Goal: Task Accomplishment & Management: Complete application form

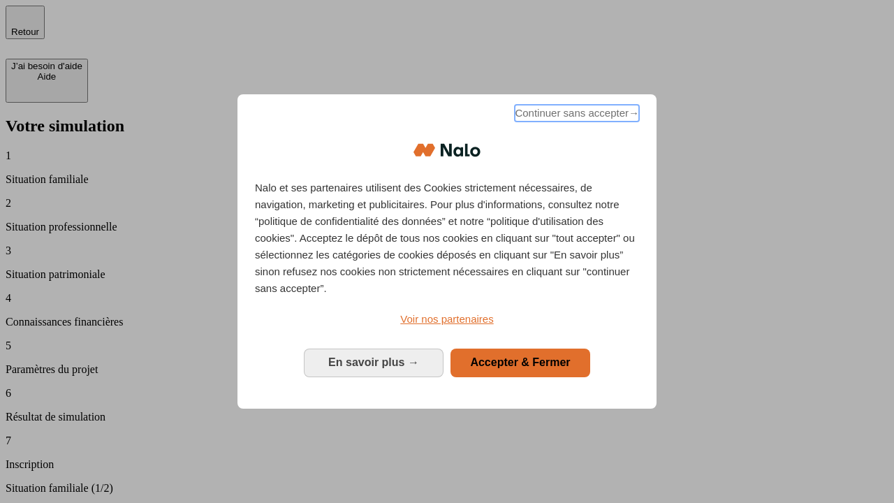
click at [575, 115] on span "Continuer sans accepter →" at bounding box center [577, 113] width 124 height 17
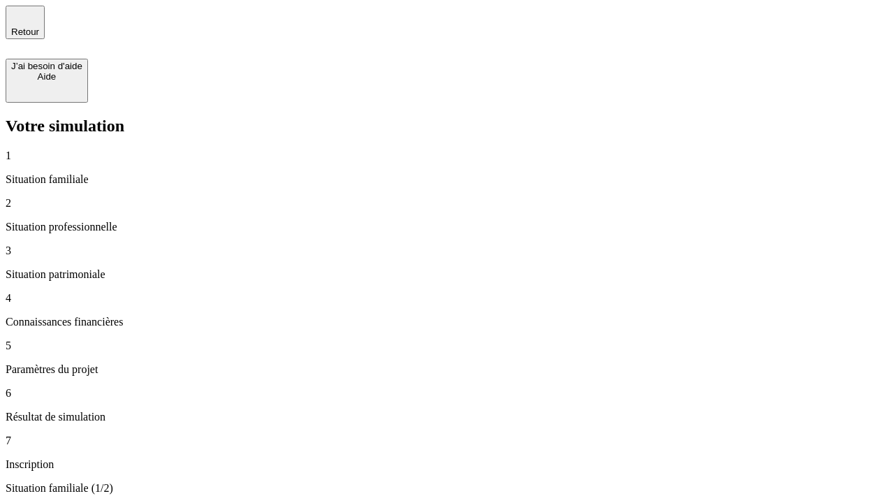
type input "30 000"
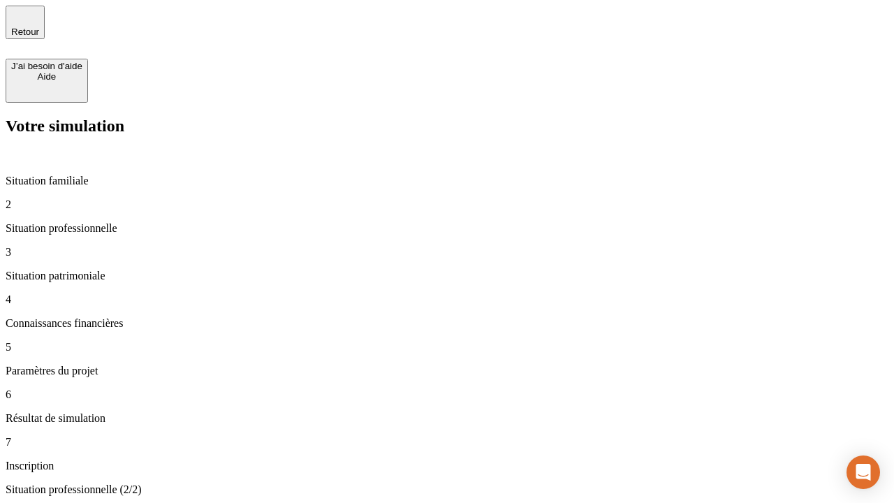
type input "40 000"
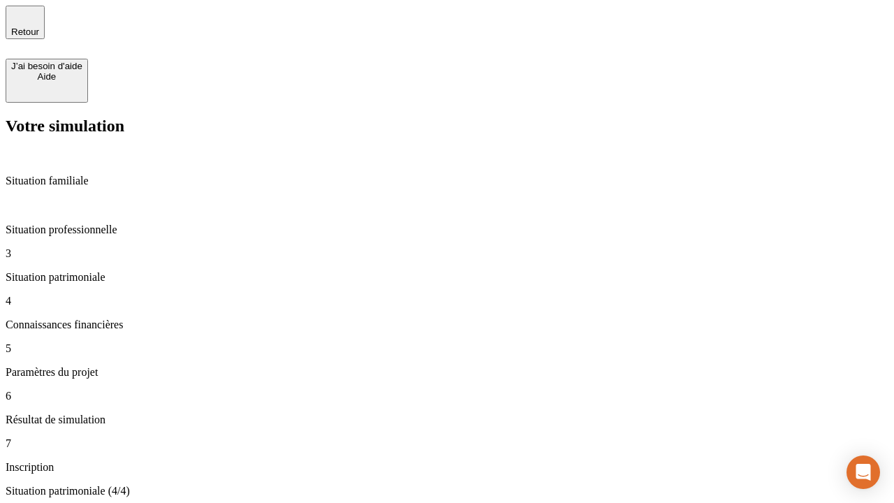
type input "1 100"
type input "20"
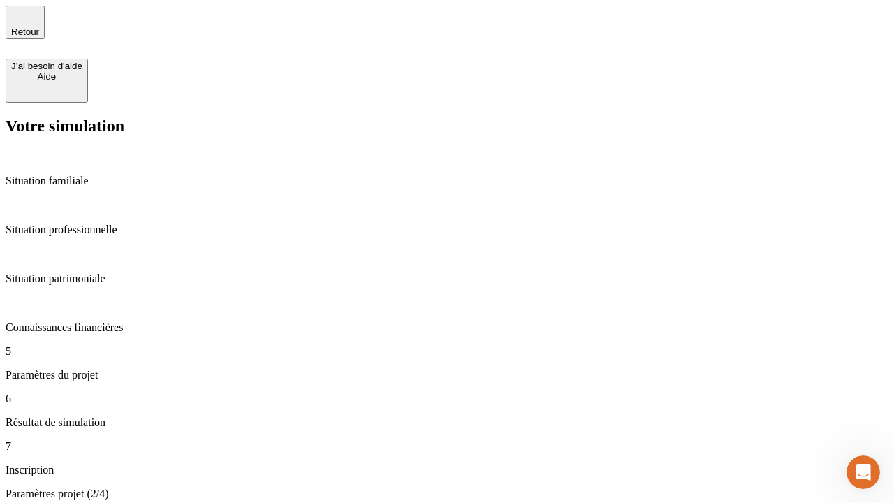
type input "40"
type input "62"
type input "50 000"
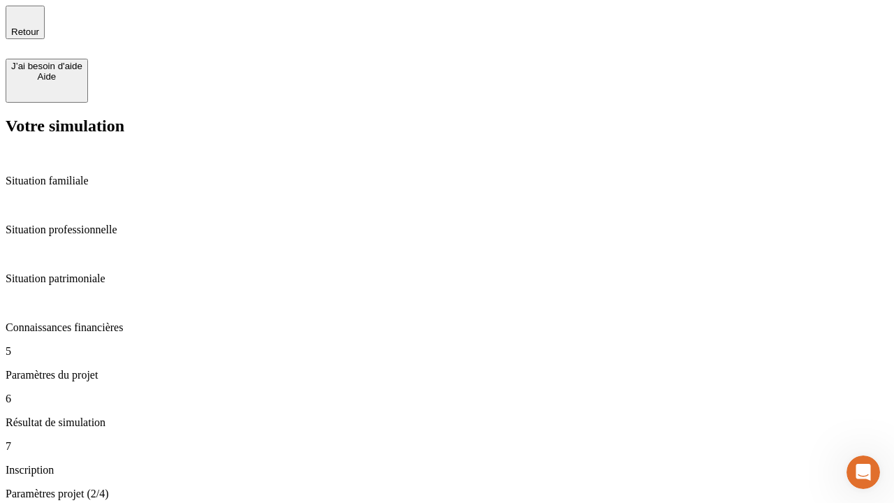
type input "640"
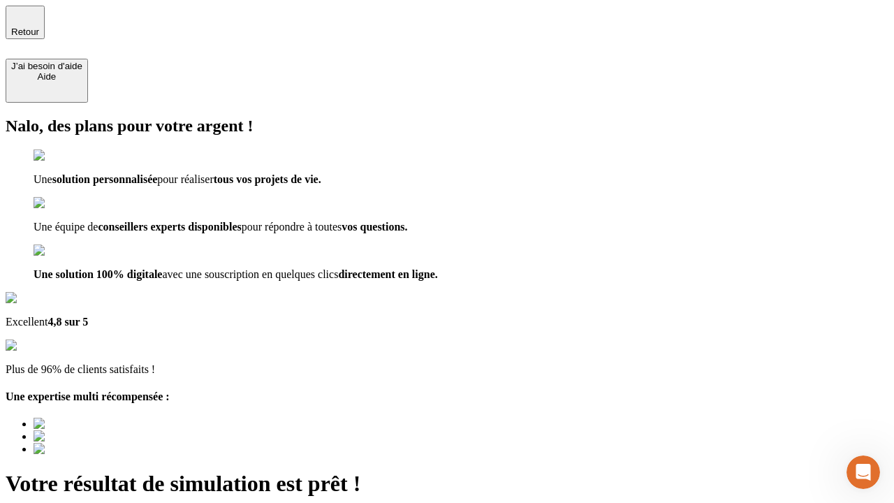
type input "[EMAIL_ADDRESS][DOMAIN_NAME]"
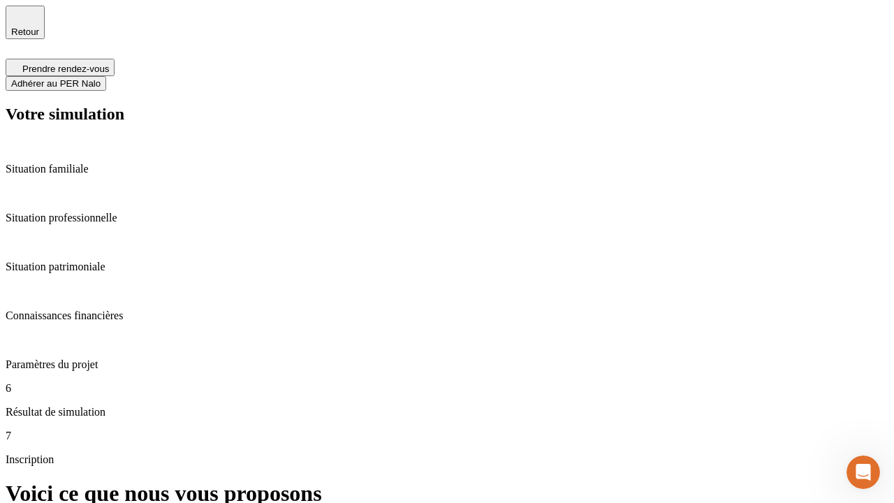
click at [101, 78] on span "Adhérer au PER Nalo" at bounding box center [55, 83] width 89 height 10
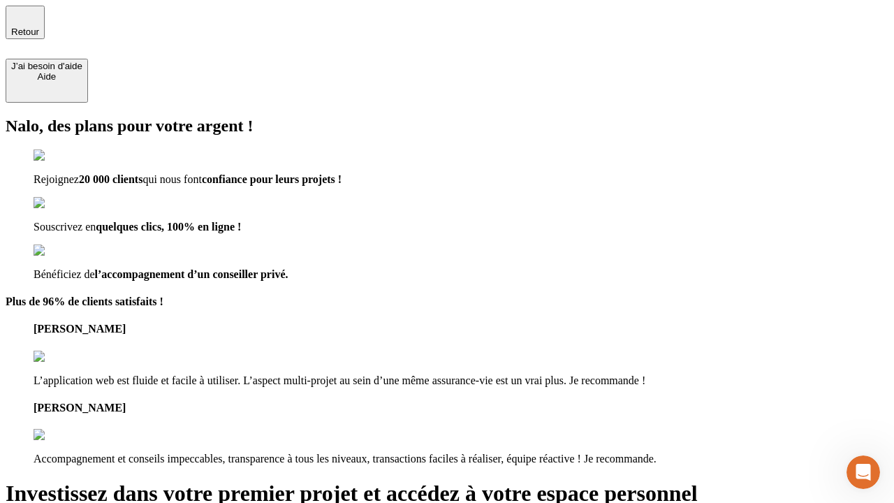
type input "[PERSON_NAME][EMAIL_ADDRESS][DOMAIN_NAME]"
